Goal: Browse casually: Explore the website without a specific task or goal

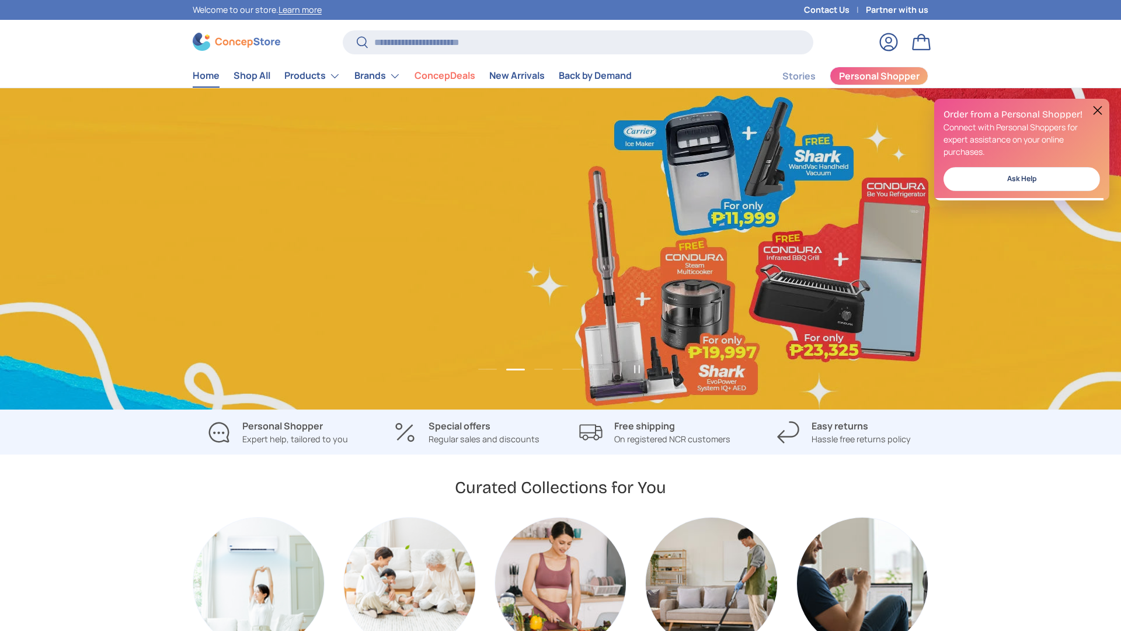
scroll to position [0, 1121]
